Goal: Task Accomplishment & Management: Complete application form

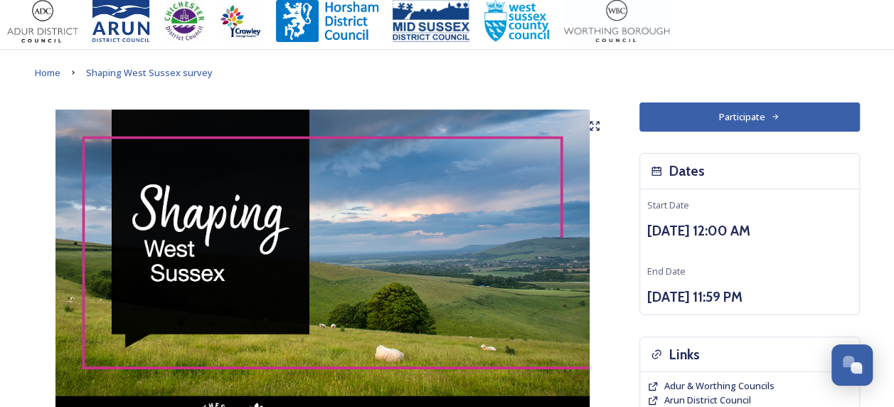
scroll to position [14, 0]
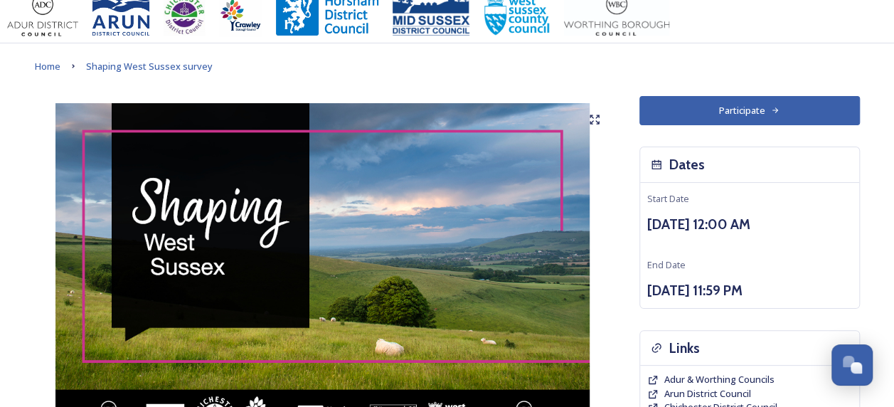
click at [728, 116] on button "Participate" at bounding box center [750, 110] width 221 height 29
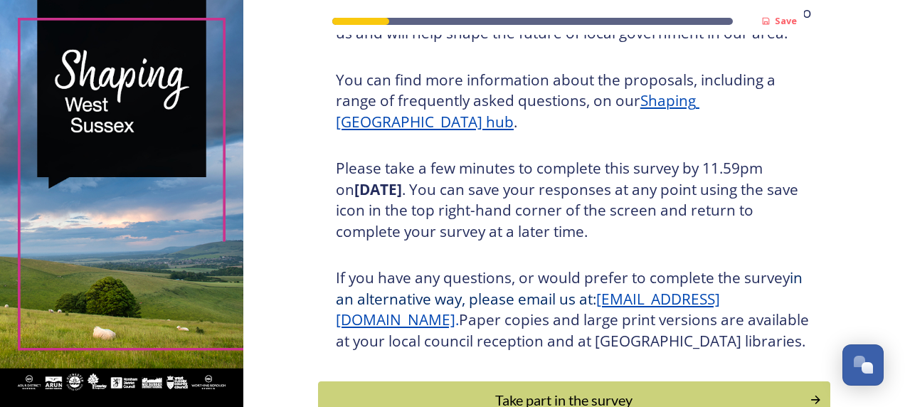
scroll to position [276, 0]
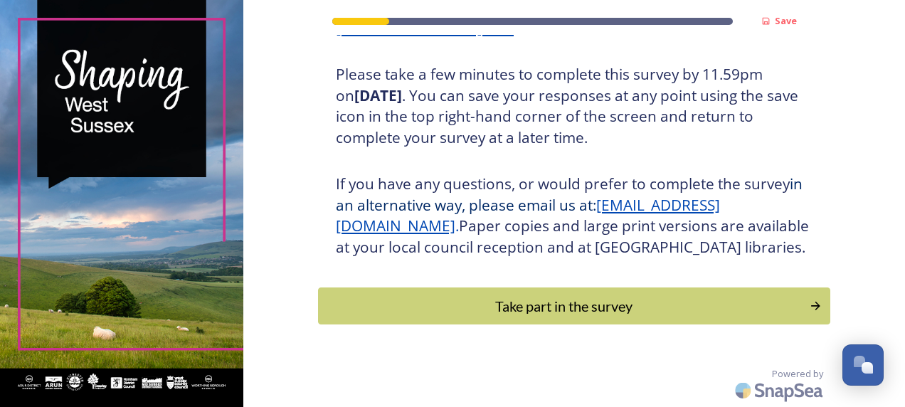
drag, startPoint x: 544, startPoint y: 194, endPoint x: 510, endPoint y: 312, distance: 122.8
click at [510, 312] on div "Take part in the survey" at bounding box center [564, 305] width 476 height 21
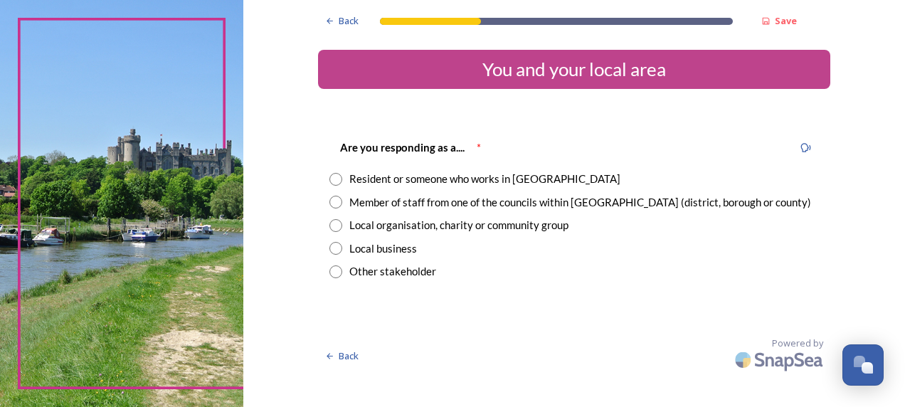
click at [460, 178] on div "Resident or someone who works in West Sussex" at bounding box center [484, 179] width 271 height 16
radio input "true"
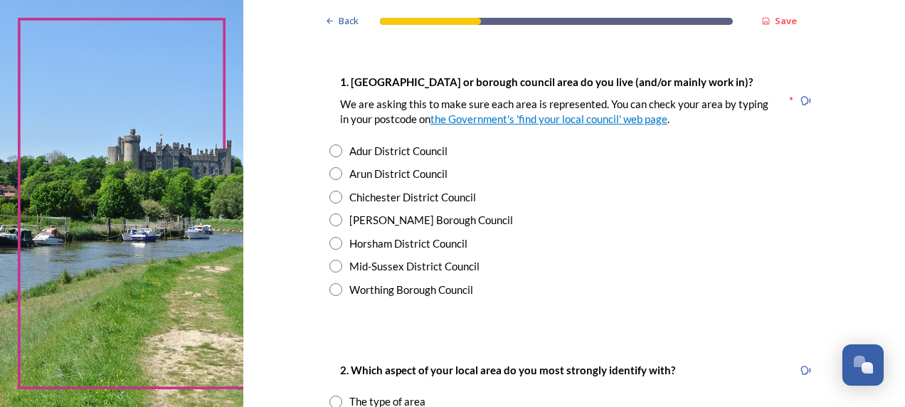
scroll to position [270, 0]
click at [388, 191] on div "Chichester District Council" at bounding box center [412, 198] width 127 height 16
radio input "true"
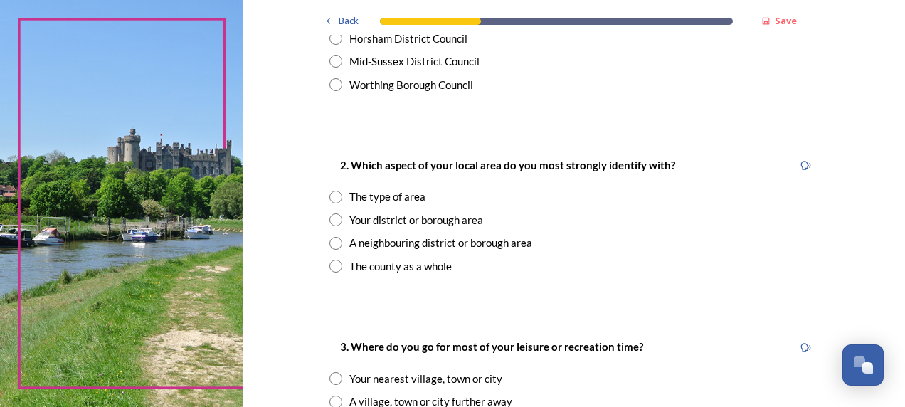
scroll to position [476, 0]
click at [370, 197] on div "The type of area" at bounding box center [387, 196] width 76 height 16
radio input "true"
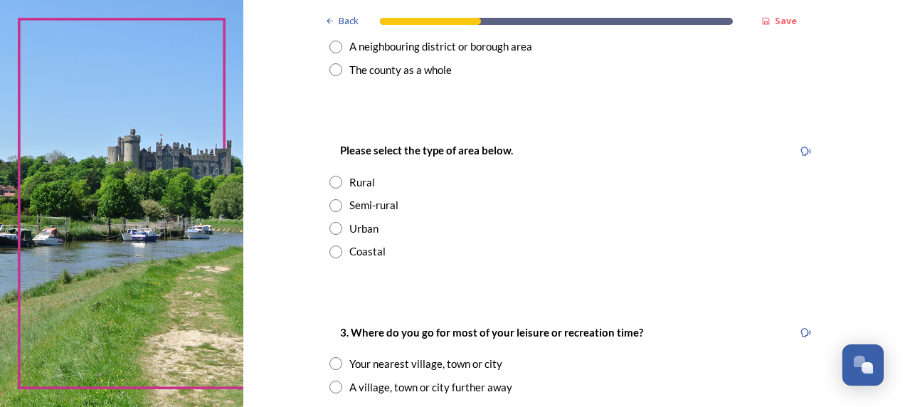
scroll to position [672, 0]
click at [358, 180] on div "Rural" at bounding box center [362, 182] width 26 height 16
click at [361, 201] on div "Semi-rural" at bounding box center [373, 204] width 49 height 16
radio input "false"
radio input "true"
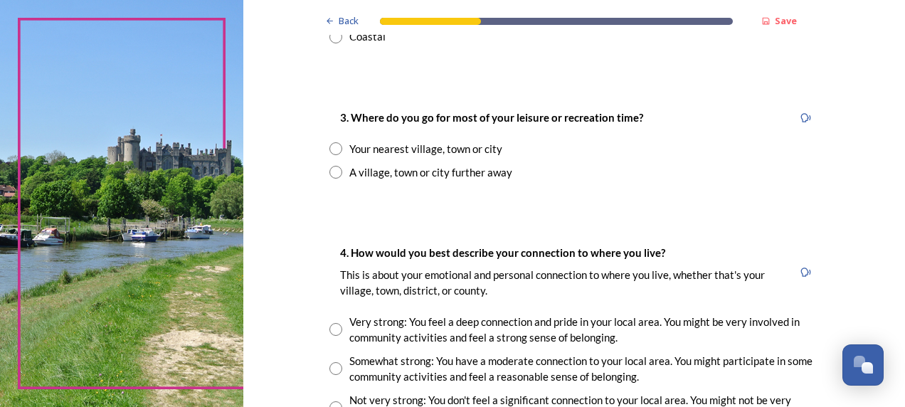
scroll to position [897, 0]
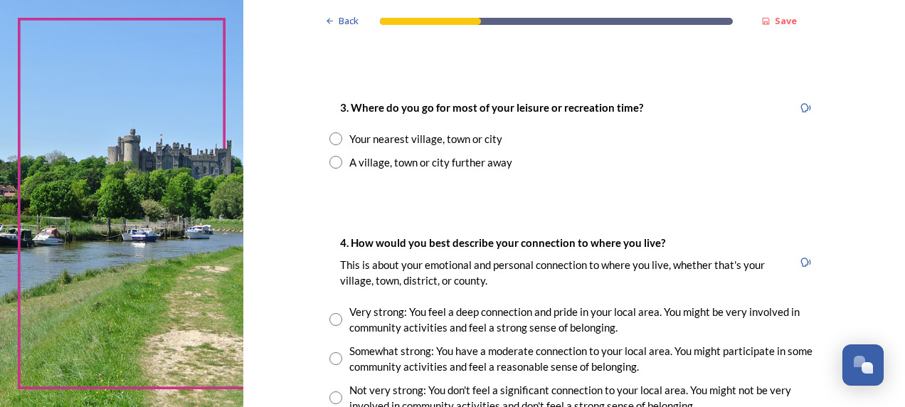
click at [453, 134] on div "Your nearest village, town or city" at bounding box center [425, 139] width 153 height 16
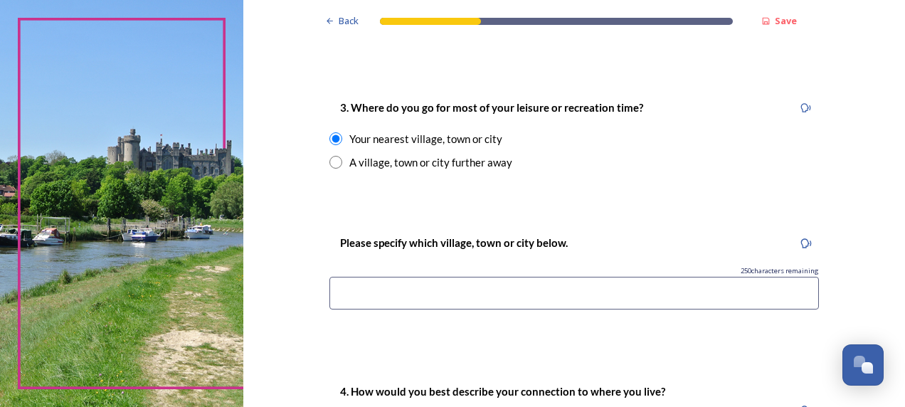
click at [474, 164] on div "A village, town or city further away" at bounding box center [430, 162] width 163 height 16
radio input "false"
radio input "true"
click at [434, 141] on div "Your nearest village, town or city" at bounding box center [425, 139] width 153 height 16
radio input "true"
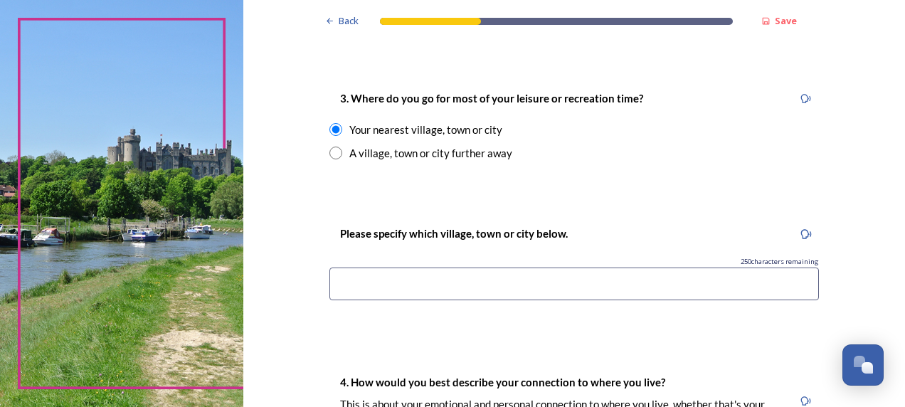
scroll to position [907, 0]
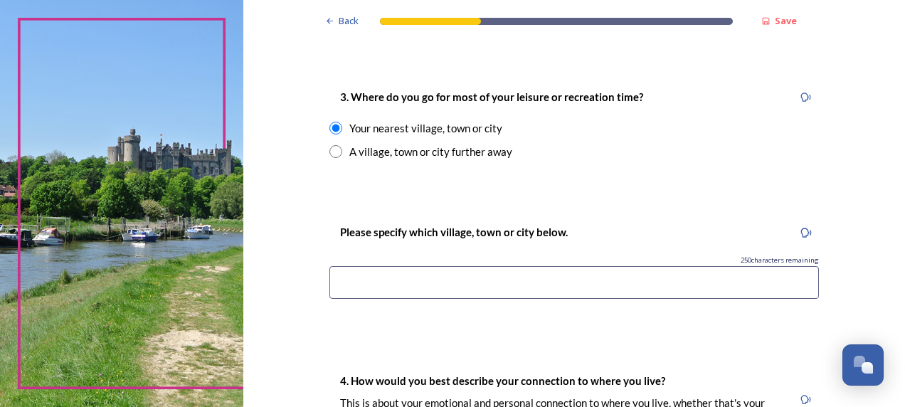
click at [462, 273] on input at bounding box center [574, 282] width 490 height 33
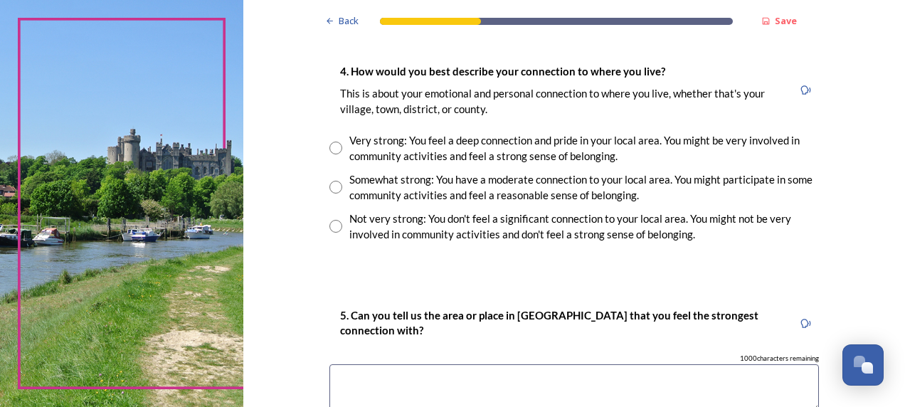
scroll to position [1217, 0]
type input "Chichester"
click at [360, 144] on div "Very strong: You feel a deep connection and pride in your local area. You might…" at bounding box center [584, 148] width 470 height 32
click at [359, 177] on div "Somewhat strong: You have a moderate connection to your local area. You might p…" at bounding box center [584, 187] width 470 height 32
radio input "false"
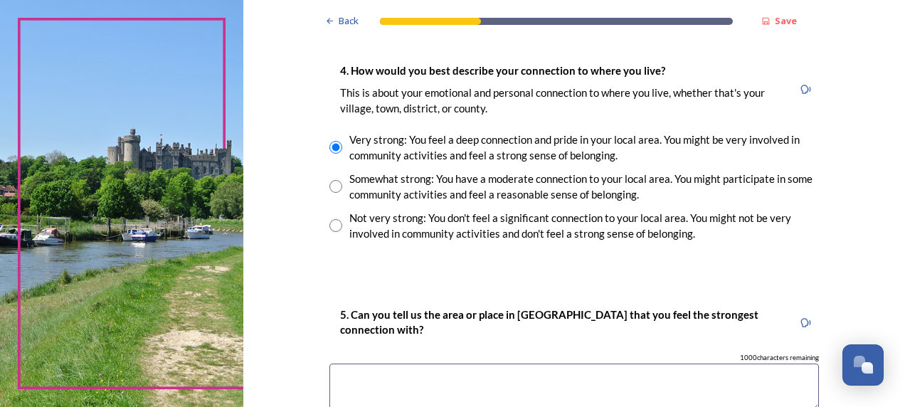
radio input "true"
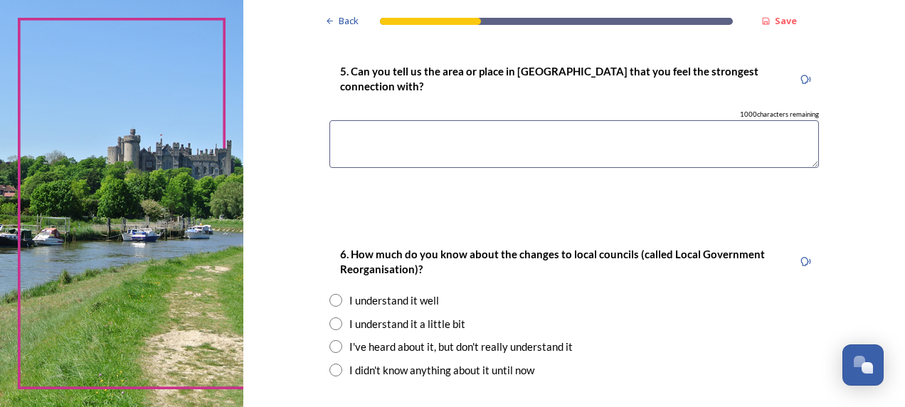
scroll to position [1452, 0]
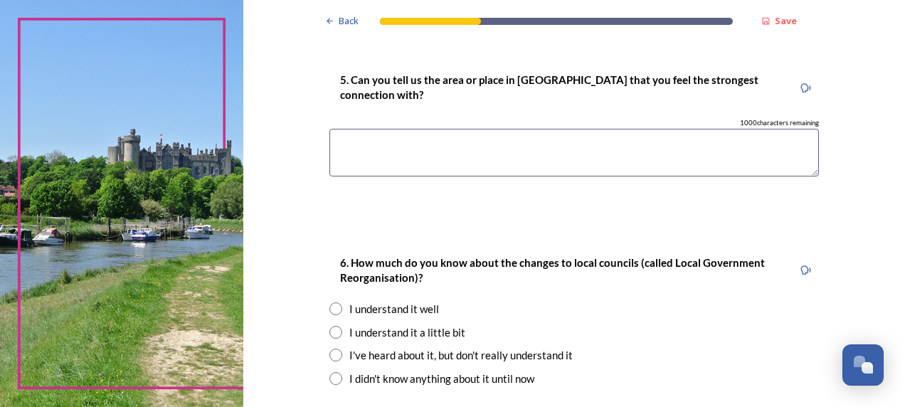
click at [507, 148] on textarea at bounding box center [574, 153] width 490 height 48
